Goal: Task Accomplishment & Management: Use online tool/utility

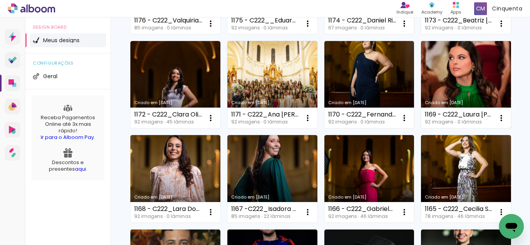
scroll to position [155, 0]
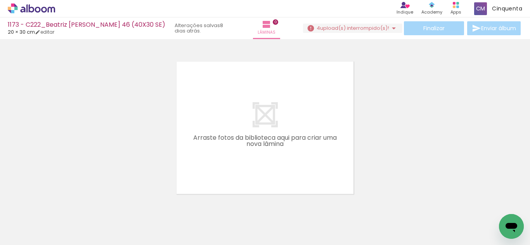
click at [28, 10] on icon at bounding box center [31, 8] width 47 height 10
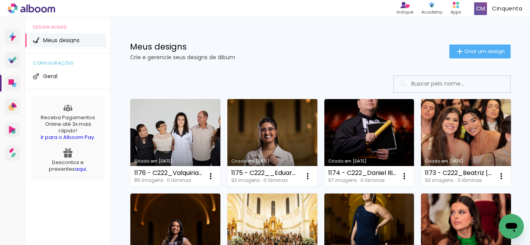
click at [307, 159] on link "Criado em [DATE]" at bounding box center [272, 143] width 90 height 88
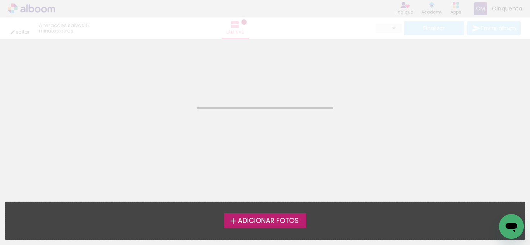
click at [307, 159] on neon-animated-pages "Confirmar Cancelar" at bounding box center [265, 142] width 530 height 206
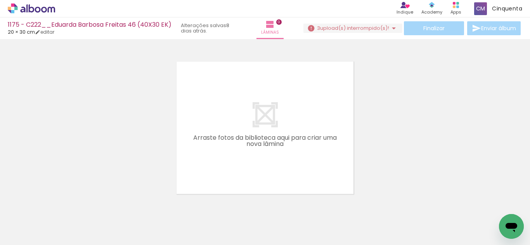
click at [25, 5] on icon at bounding box center [31, 8] width 47 height 10
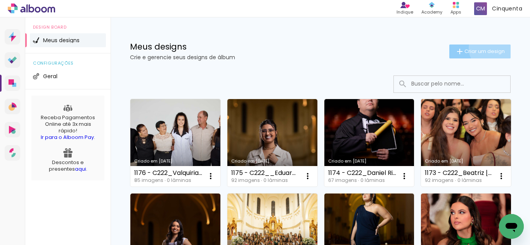
click at [484, 49] on span "Criar um design" at bounding box center [484, 51] width 40 height 5
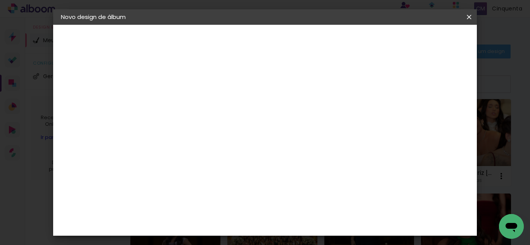
drag, startPoint x: 316, startPoint y: 109, endPoint x: 270, endPoint y: 106, distance: 45.5
click at [188, 106] on input "C222_Farmácia, Odontologia e Nutrição UFJF [DATE]_Isis [PERSON_NAME] e [PERSON_…" at bounding box center [188, 104] width 0 height 12
drag, startPoint x: 266, startPoint y: 105, endPoint x: 283, endPoint y: 127, distance: 28.2
click at [0, 0] on div at bounding box center [0, 0] width 0 height 0
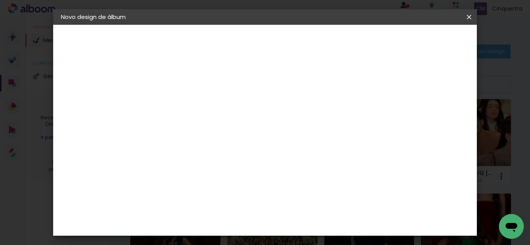
scroll to position [0, 0]
drag, startPoint x: 266, startPoint y: 107, endPoint x: 168, endPoint y: 97, distance: 99.1
click at [0, 0] on div "Informações Dê um título ao seu álbum. Avançar" at bounding box center [0, 0] width 0 height 0
click at [188, 105] on input "C222_Isis [PERSON_NAME] e [PERSON_NAME]" at bounding box center [188, 104] width 0 height 12
drag, startPoint x: 342, startPoint y: 105, endPoint x: 248, endPoint y: 108, distance: 94.7
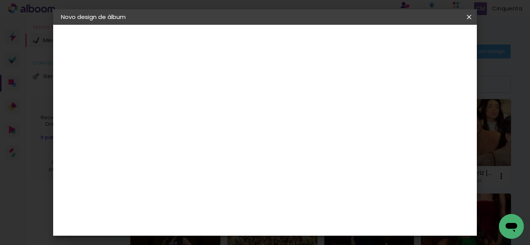
click at [0, 0] on div "Informações Dê um título ao seu álbum. Avançar" at bounding box center [0, 0] width 0 height 0
click at [188, 102] on input "C222_Isis [PERSON_NAME] e [PERSON_NAME]" at bounding box center [188, 104] width 0 height 12
type input "C222_Isis [PERSON_NAME] e [PERSON_NAME]"
type paper-input "C222_Isis [PERSON_NAME] e [PERSON_NAME]"
type input "1180 - C222_Isis [PERSON_NAME] e [PERSON_NAME]"
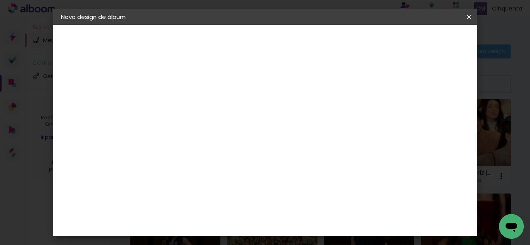
type paper-input "1180 - C222_Isis [PERSON_NAME] e [PERSON_NAME]"
click at [0, 0] on slot "Avançar" at bounding box center [0, 0] width 0 height 0
click at [333, 130] on div at bounding box center [295, 133] width 74 height 10
click at [333, 127] on paper-listbox "Tamanho Livre Sugerir uma encadernadora" at bounding box center [295, 135] width 74 height 73
click at [0, 0] on slot "Tamanho Livre" at bounding box center [0, 0] width 0 height 0
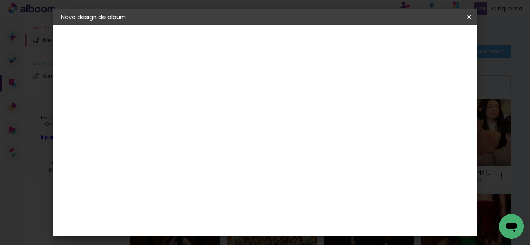
click at [0, 0] on slot "Avançar" at bounding box center [0, 0] width 0 height 0
type input "4"
type paper-input "4"
click at [434, 122] on input "4" at bounding box center [431, 117] width 14 height 12
type input "3"
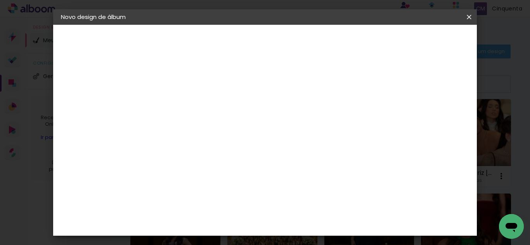
type paper-input "3"
click at [434, 122] on input "3" at bounding box center [431, 117] width 14 height 12
type input "2"
type paper-input "2"
click at [438, 122] on input "2" at bounding box center [432, 117] width 14 height 12
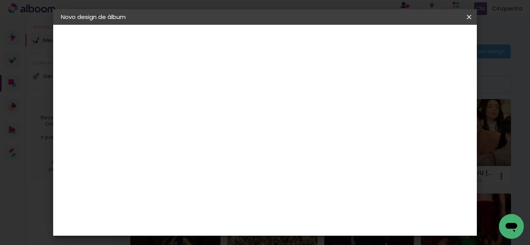
type input "1"
type paper-input "1"
click at [438, 122] on input "1" at bounding box center [433, 117] width 14 height 12
type input "0"
click at [438, 122] on input "0" at bounding box center [434, 117] width 14 height 12
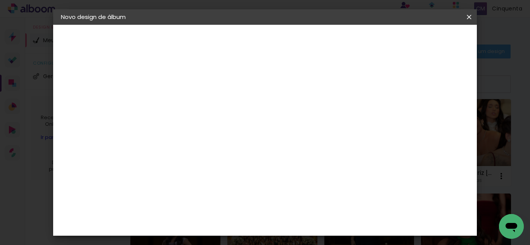
type input "0"
click at [438, 122] on input "0" at bounding box center [434, 117] width 14 height 12
type input "1"
type paper-input "1"
click at [191, 90] on input "1" at bounding box center [182, 89] width 27 height 10
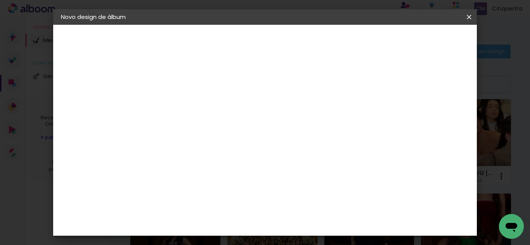
type input "0"
type paper-input "0"
click at [191, 90] on input "0" at bounding box center [182, 89] width 27 height 10
type input "0"
click at [191, 90] on input "0" at bounding box center [182, 89] width 27 height 10
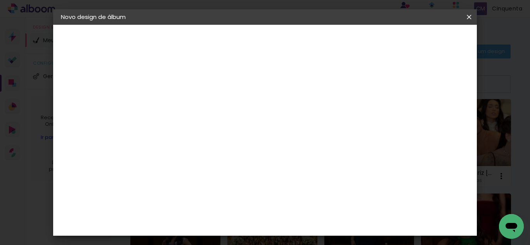
scroll to position [73, 0]
drag, startPoint x: 312, startPoint y: 211, endPoint x: 302, endPoint y: 212, distance: 10.5
click at [302, 212] on input "60" at bounding box center [307, 210] width 20 height 12
type input "40"
type paper-input "40"
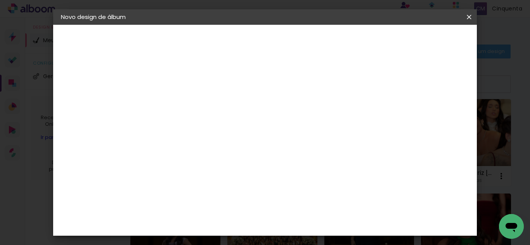
click at [362, 37] on paper-button "Iniciar design" at bounding box center [342, 44] width 38 height 19
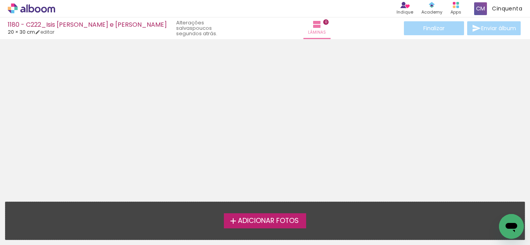
click at [270, 218] on span "Adicionar Fotos" at bounding box center [268, 221] width 61 height 7
click at [0, 0] on input "file" at bounding box center [0, 0] width 0 height 0
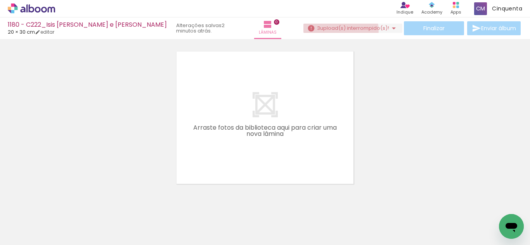
click at [332, 31] on span "upload(s) interrompido(s)!" at bounding box center [354, 27] width 69 height 7
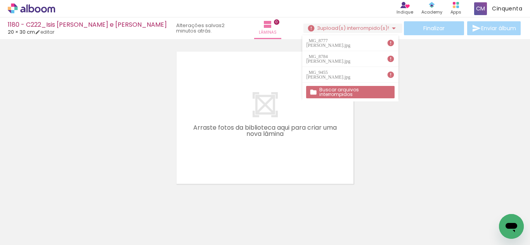
click at [468, 118] on div at bounding box center [265, 108] width 530 height 152
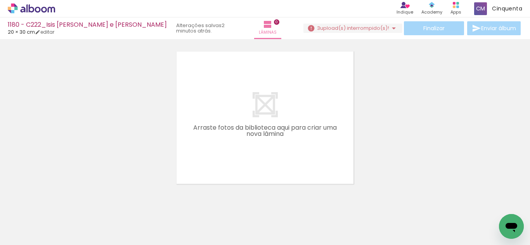
click at [46, 9] on icon at bounding box center [44, 10] width 6 height 6
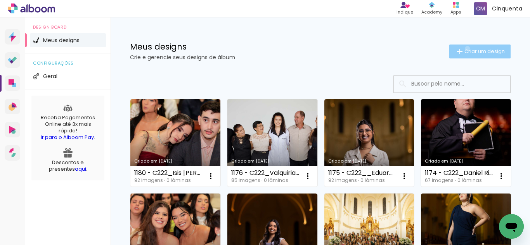
click at [464, 49] on span "Criar um design" at bounding box center [484, 51] width 40 height 5
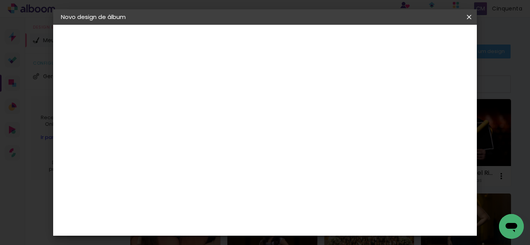
scroll to position [0, 194]
type input "1179 - C222_Farmácia, Odontologia e Nutrição UFJF Julho 2025_Núbia Benini Andra…"
type paper-input "1179 - C222_Farmácia, Odontologia e Nutrição UFJF Julho 2025_Núbia Benini Andra…"
drag, startPoint x: 293, startPoint y: 107, endPoint x: 349, endPoint y: 111, distance: 56.0
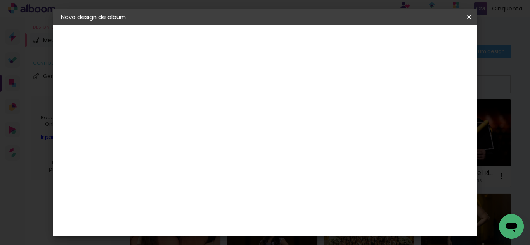
click at [0, 0] on paper-input-container "Título do álbum 1179 - C222_Farmácia, Odontologia e Nutrição UFJF Julho 2025_Nú…" at bounding box center [0, 0] width 0 height 0
type input "1179 - C222_Núbia Benini Andrade"
type paper-input "1179 - C222_Núbia Benini Andrade"
click at [0, 0] on slot "Avançar" at bounding box center [0, 0] width 0 height 0
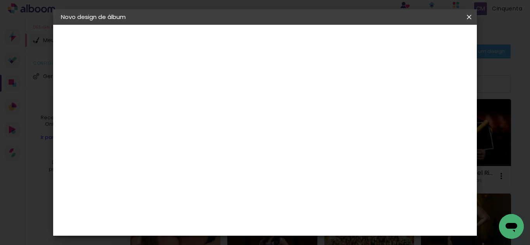
click at [333, 115] on paper-item "Tamanho Livre" at bounding box center [295, 117] width 74 height 17
click at [0, 0] on slot "Avançar" at bounding box center [0, 0] width 0 height 0
type input "4"
type paper-input "4"
click at [435, 120] on input "4" at bounding box center [430, 117] width 14 height 12
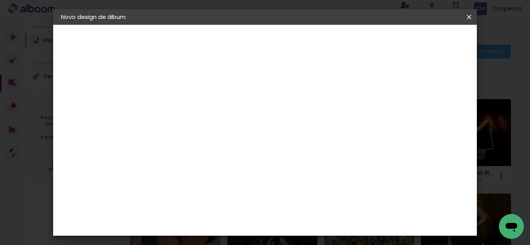
type input "3"
type paper-input "3"
click at [435, 120] on input "3" at bounding box center [431, 117] width 14 height 12
type input "2"
type paper-input "2"
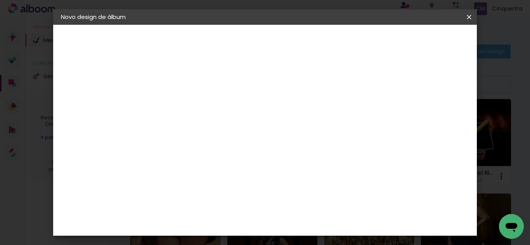
click at [435, 120] on input "2" at bounding box center [432, 117] width 14 height 12
type input "1"
type paper-input "1"
click at [435, 120] on input "1" at bounding box center [433, 117] width 14 height 12
type input "0"
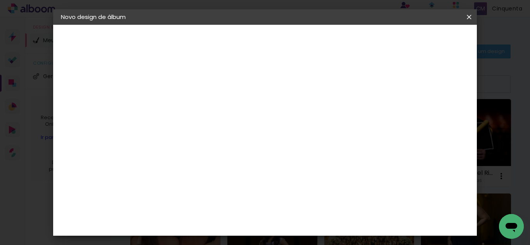
click at [438, 120] on input "0" at bounding box center [433, 117] width 14 height 12
type input "0"
click at [439, 120] on input "0" at bounding box center [434, 117] width 14 height 12
type input "1"
type paper-input "1"
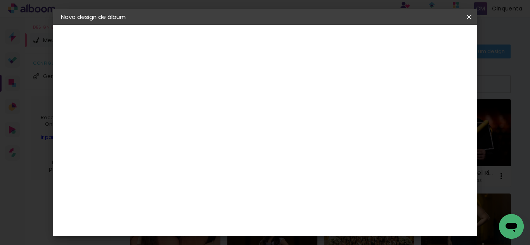
click at [192, 92] on input "1" at bounding box center [182, 89] width 27 height 10
type input "0"
type paper-input "0"
click at [192, 92] on input "0" at bounding box center [182, 89] width 27 height 10
type input "0"
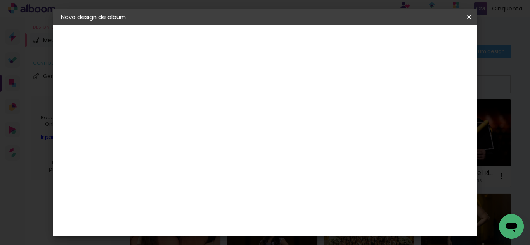
click at [192, 92] on input "0" at bounding box center [182, 89] width 27 height 10
click at [314, 209] on input "60" at bounding box center [307, 210] width 20 height 12
type input "40"
type paper-input "40"
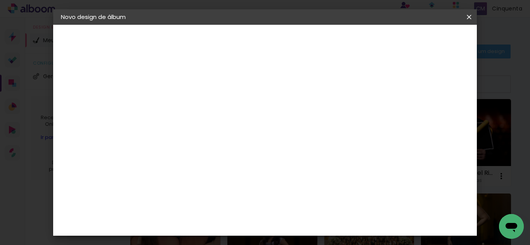
click at [354, 42] on span "Iniciar design" at bounding box center [342, 43] width 23 height 11
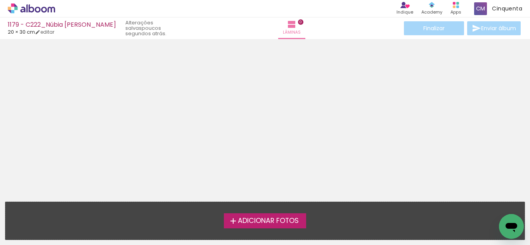
click at [261, 218] on span "Adicionar Fotos" at bounding box center [268, 221] width 61 height 7
click at [0, 0] on input "file" at bounding box center [0, 0] width 0 height 0
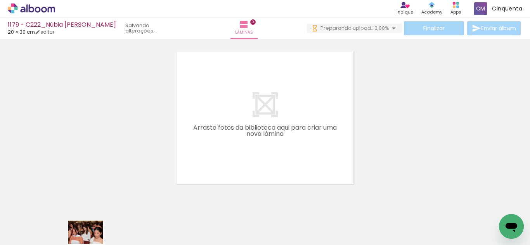
drag, startPoint x: 81, startPoint y: 237, endPoint x: 92, endPoint y: 245, distance: 13.6
click at [64, 245] on iron-horizontal-list at bounding box center [56, 221] width 16 height 48
